Goal: Information Seeking & Learning: Understand process/instructions

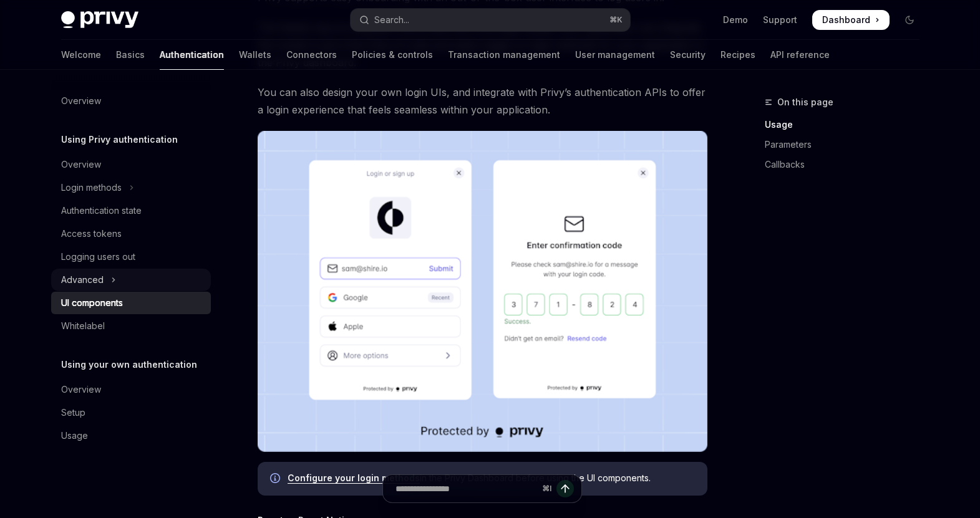
scroll to position [168, 0]
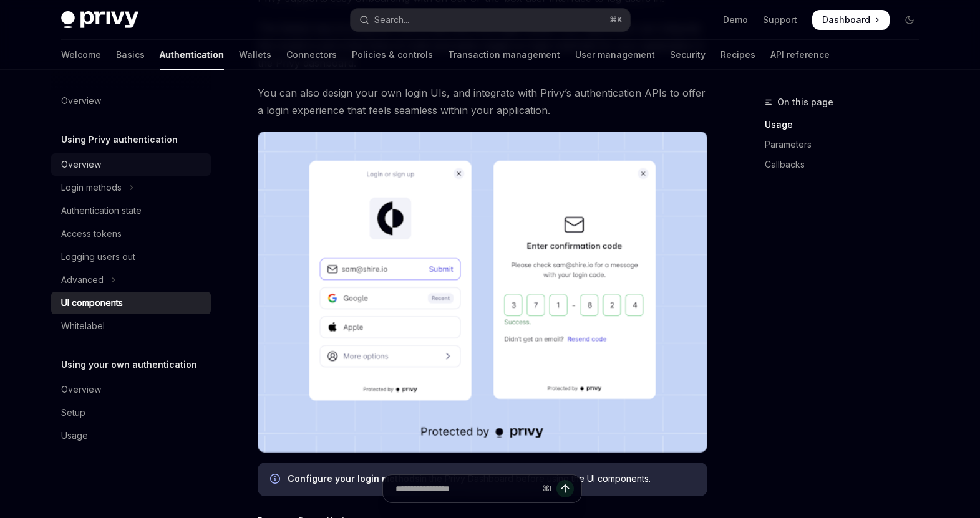
click at [75, 165] on div "Overview" at bounding box center [81, 164] width 40 height 15
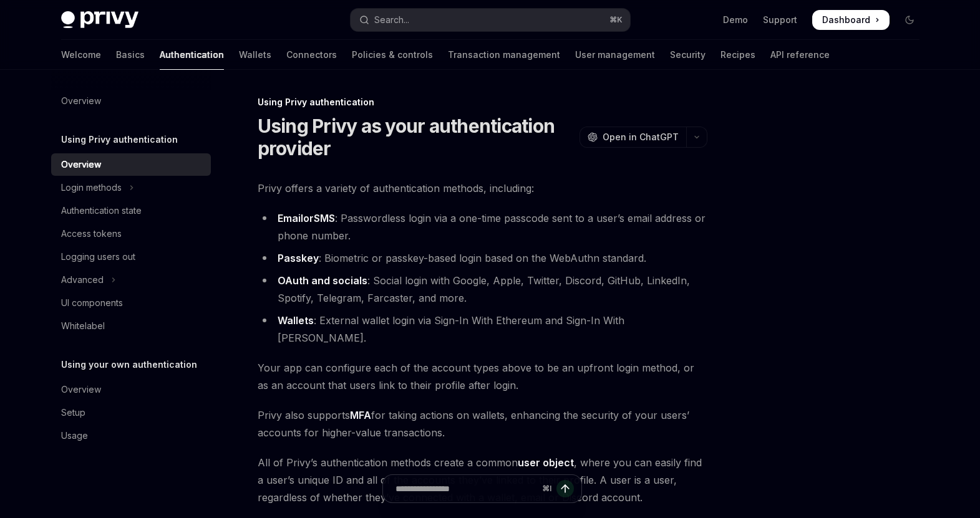
click at [848, 18] on span "Dashboard" at bounding box center [846, 20] width 48 height 12
click at [92, 16] on img at bounding box center [99, 19] width 77 height 17
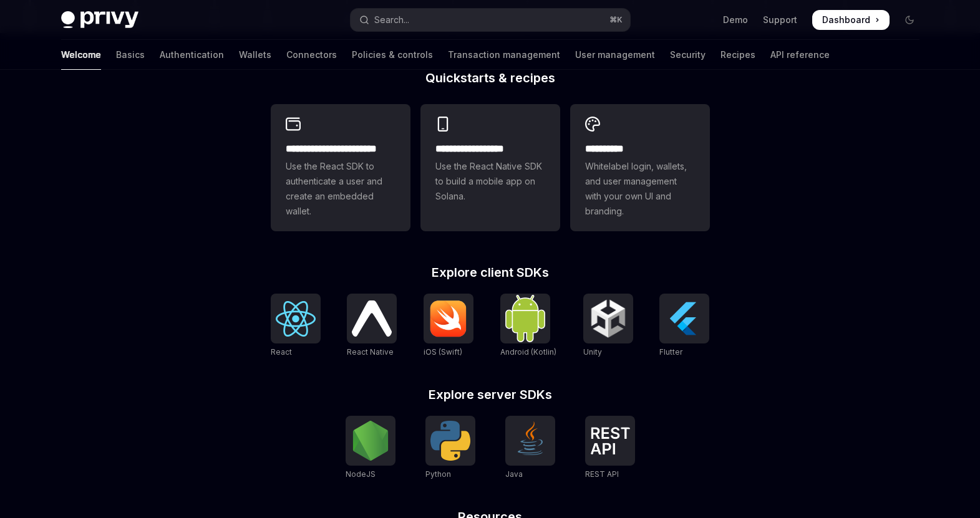
scroll to position [325, 0]
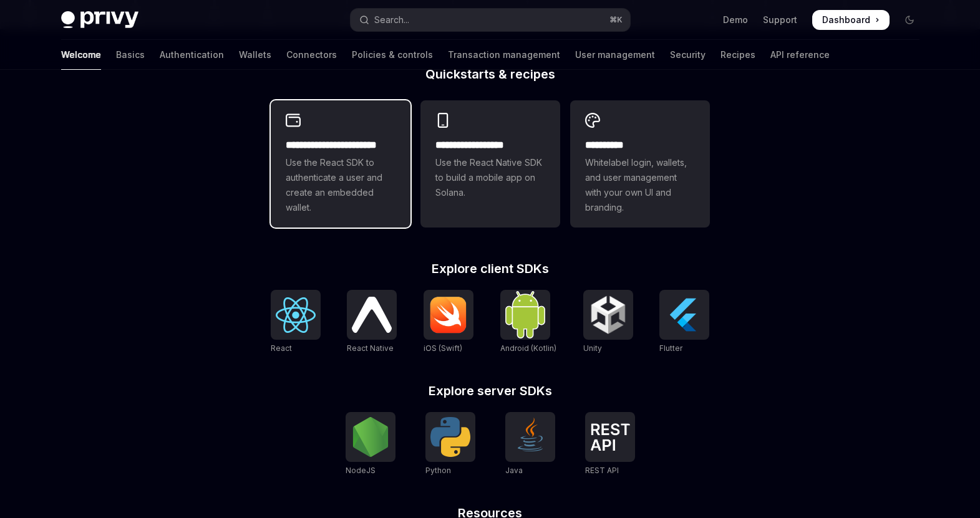
click at [344, 150] on h2 "**********" at bounding box center [341, 145] width 110 height 15
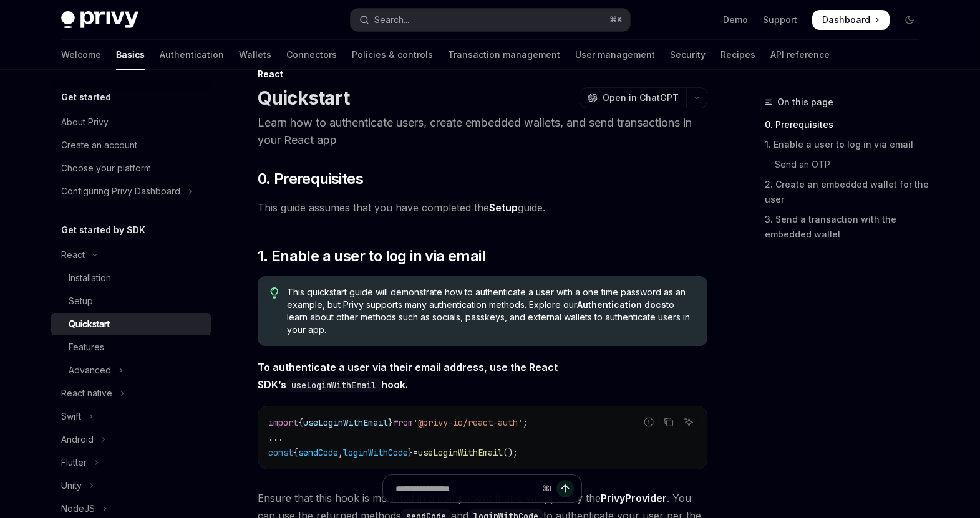
scroll to position [51, 0]
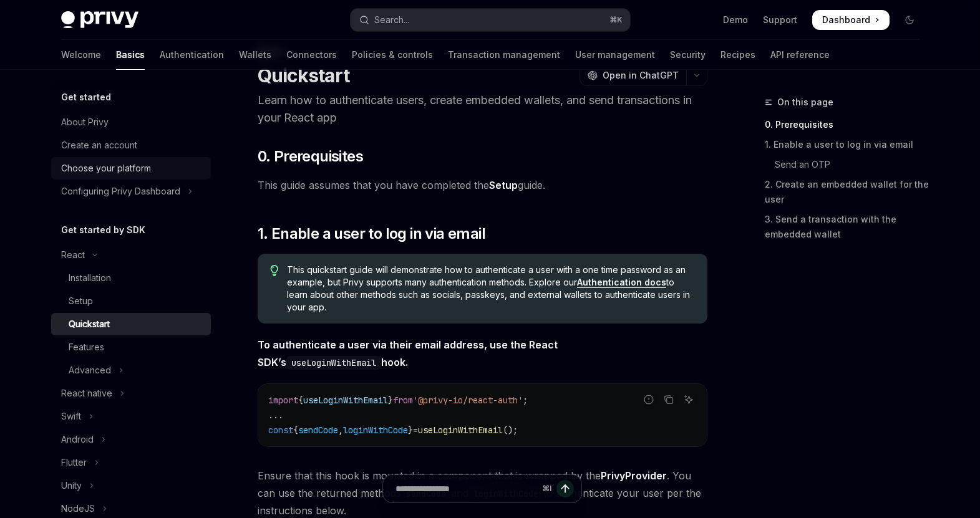
click at [100, 165] on div "Choose your platform" at bounding box center [106, 168] width 90 height 15
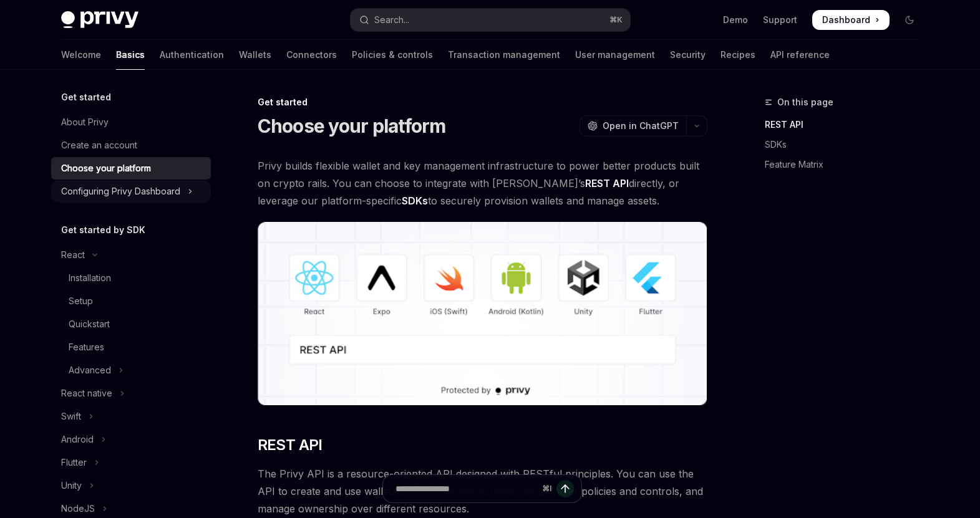
click at [163, 190] on div "Configuring Privy Dashboard" at bounding box center [120, 191] width 119 height 15
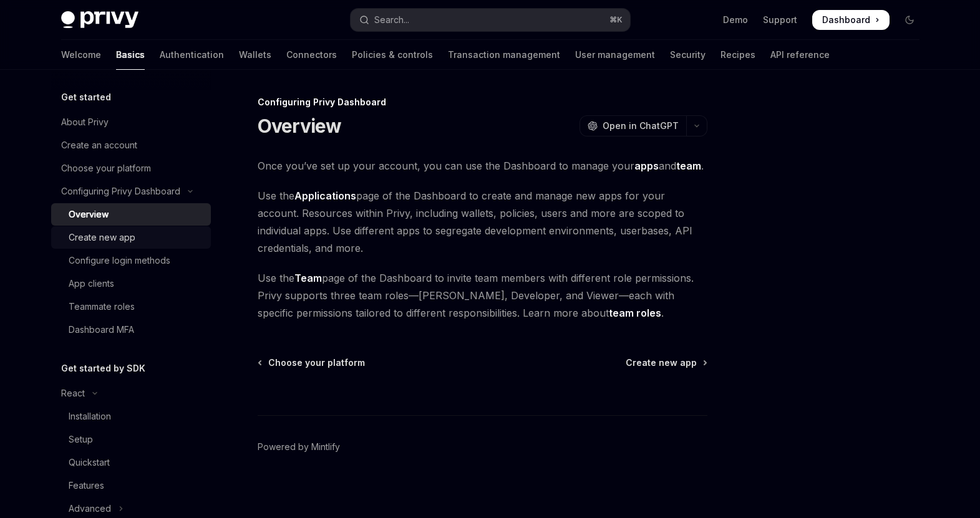
click at [127, 236] on div "Create new app" at bounding box center [102, 237] width 67 height 15
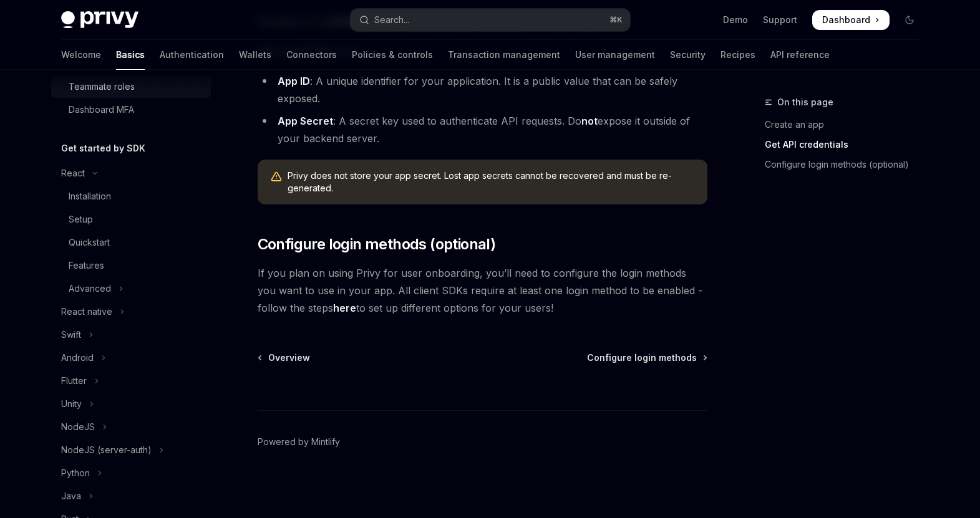
scroll to position [224, 0]
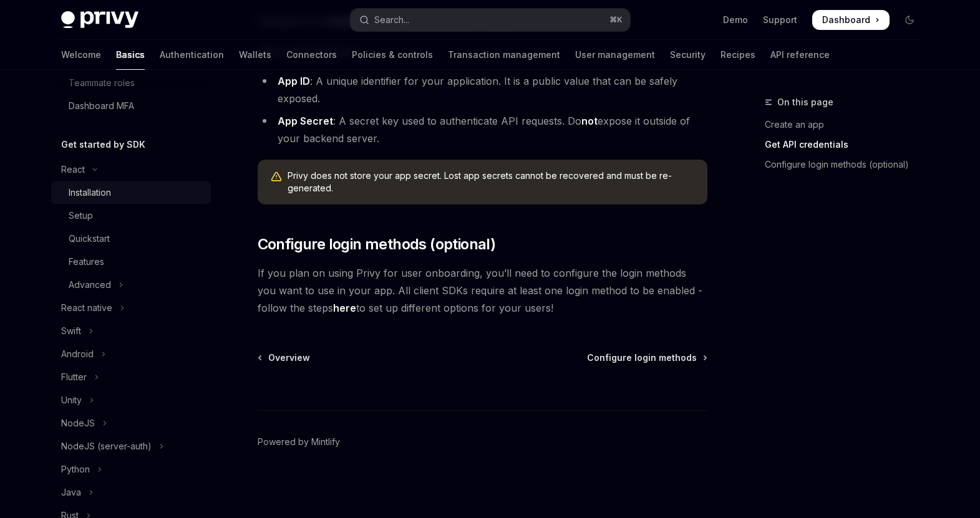
click at [105, 196] on div "Installation" at bounding box center [90, 192] width 42 height 15
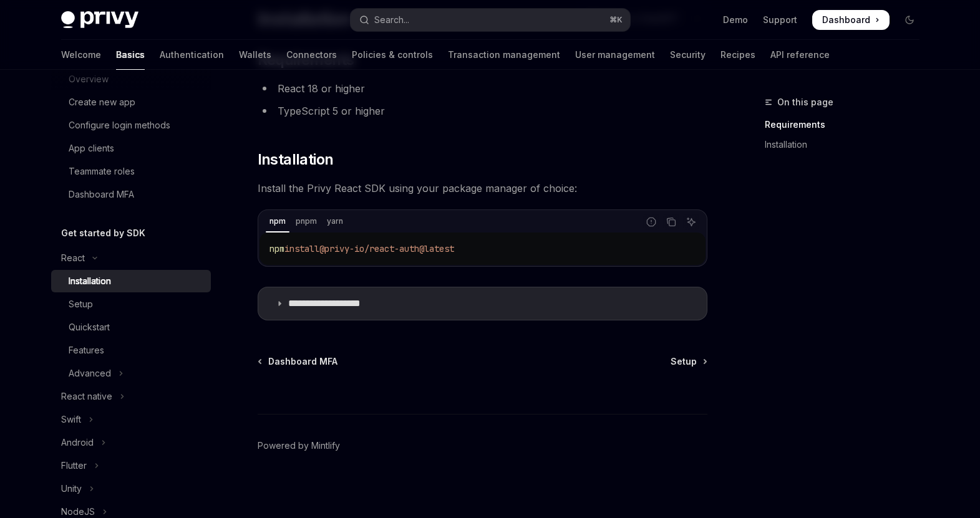
scroll to position [109, 0]
click at [104, 380] on div "Advanced" at bounding box center [90, 373] width 42 height 15
type textarea "*"
